Goal: Use online tool/utility: Use online tool/utility

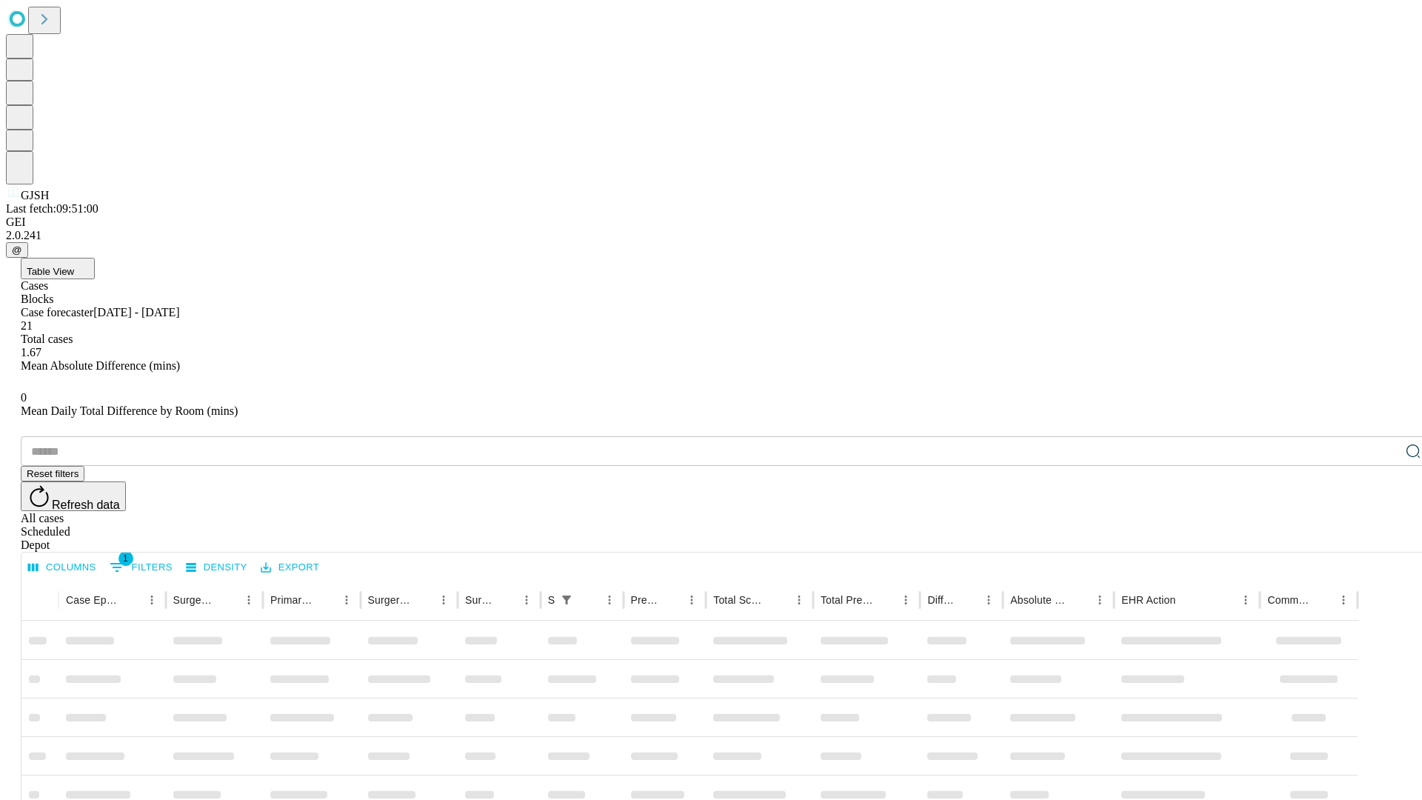
click at [74, 266] on span "Table View" at bounding box center [50, 271] width 47 height 11
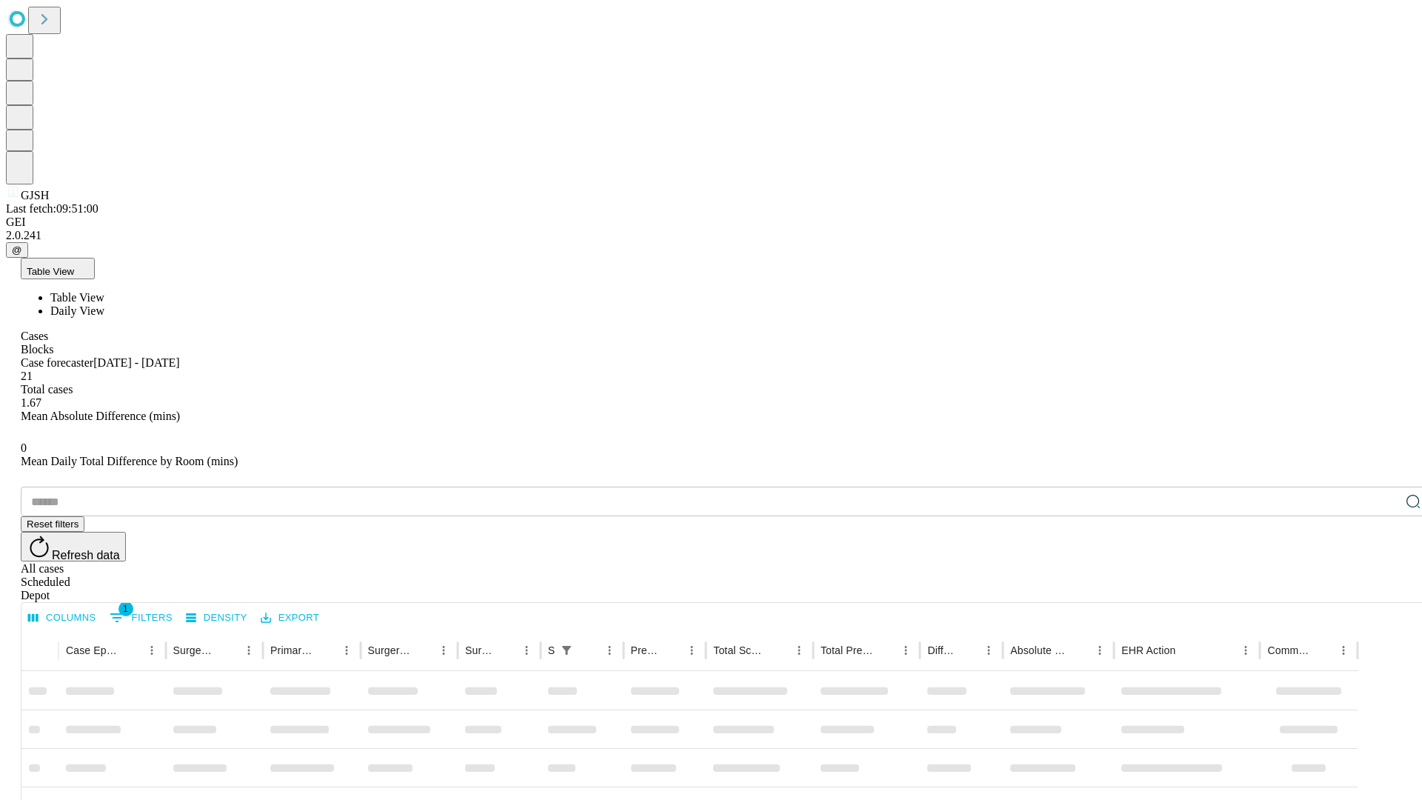
click at [104, 304] on span "Daily View" at bounding box center [77, 310] width 54 height 13
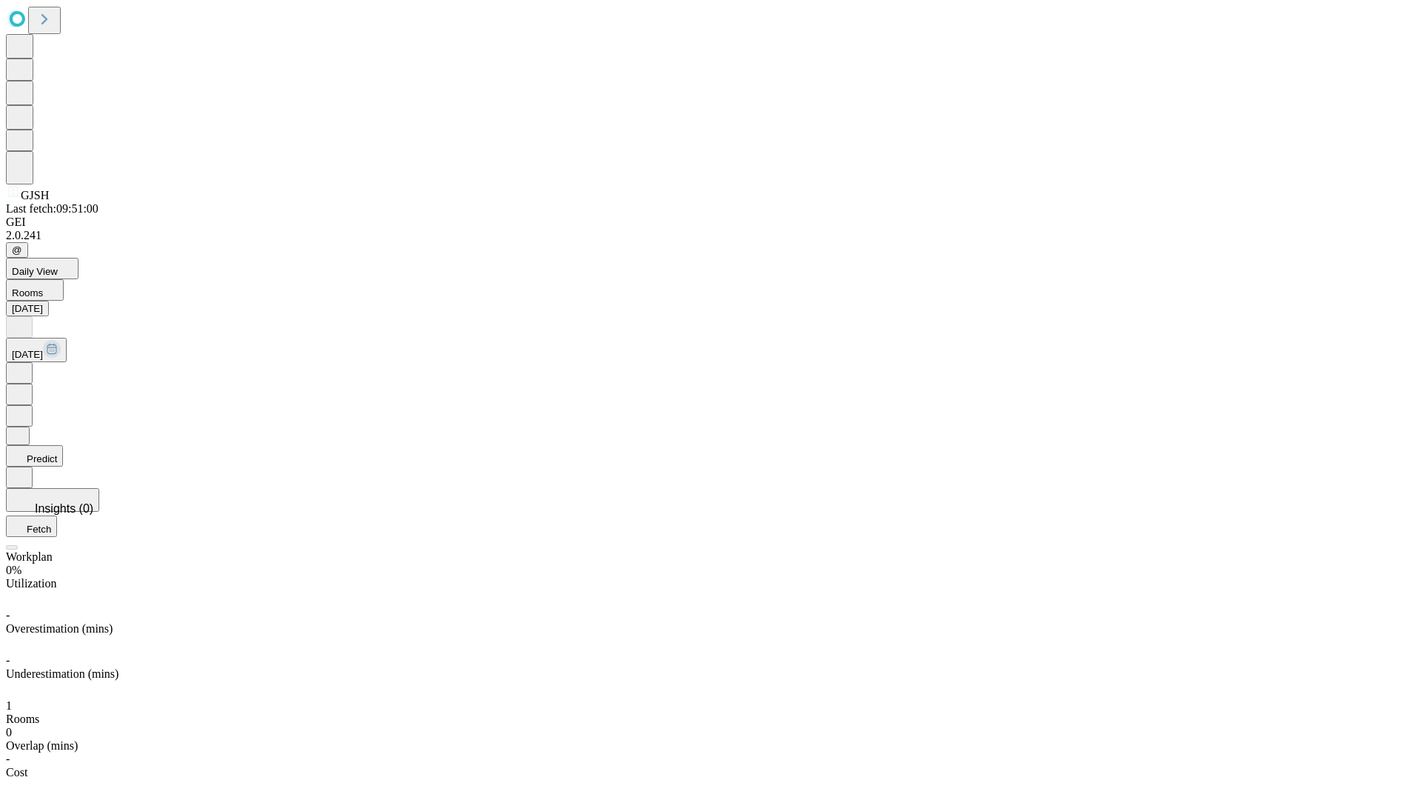
click at [63, 445] on button "Predict" at bounding box center [34, 455] width 57 height 21
